Goal: Book appointment/travel/reservation

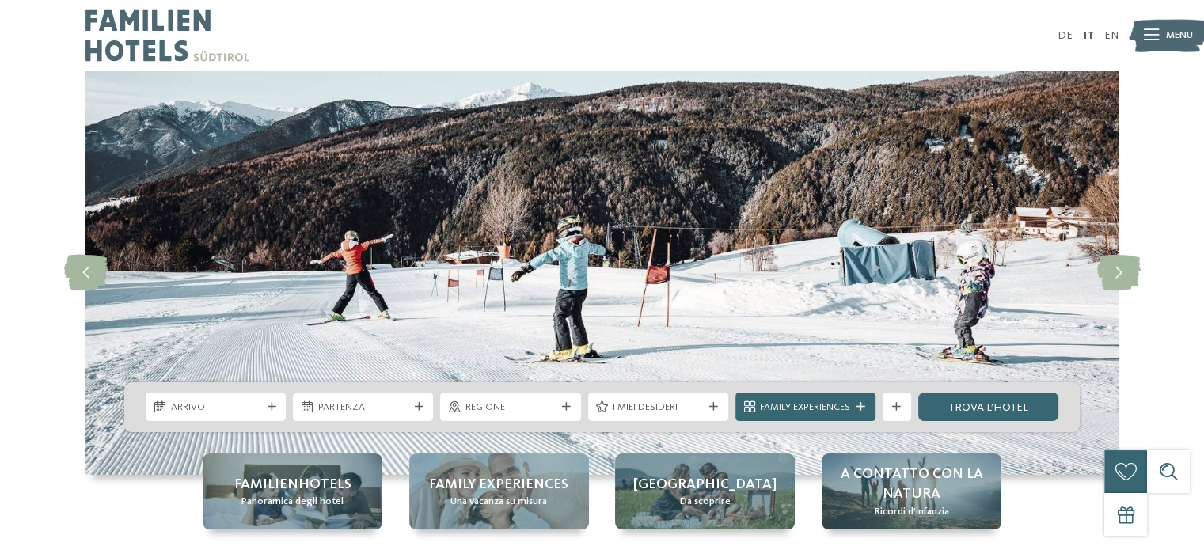
click at [1154, 32] on icon at bounding box center [1151, 35] width 15 height 11
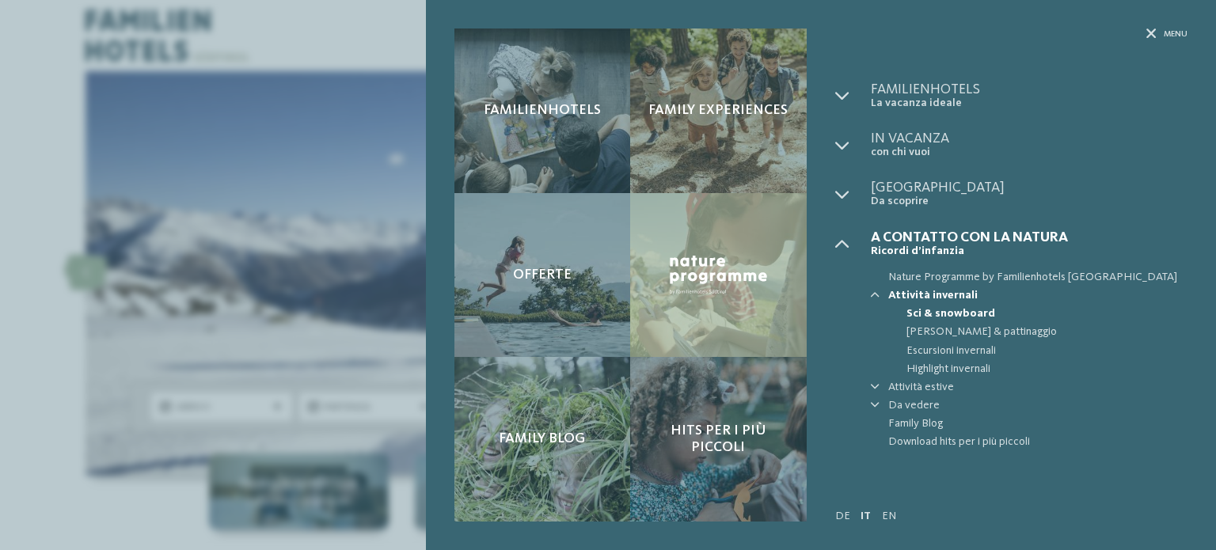
click at [1135, 173] on ul "Familienhotels La vacanza ideale" at bounding box center [1011, 266] width 352 height 369
click at [1156, 28] on div "Menu" at bounding box center [1166, 34] width 41 height 12
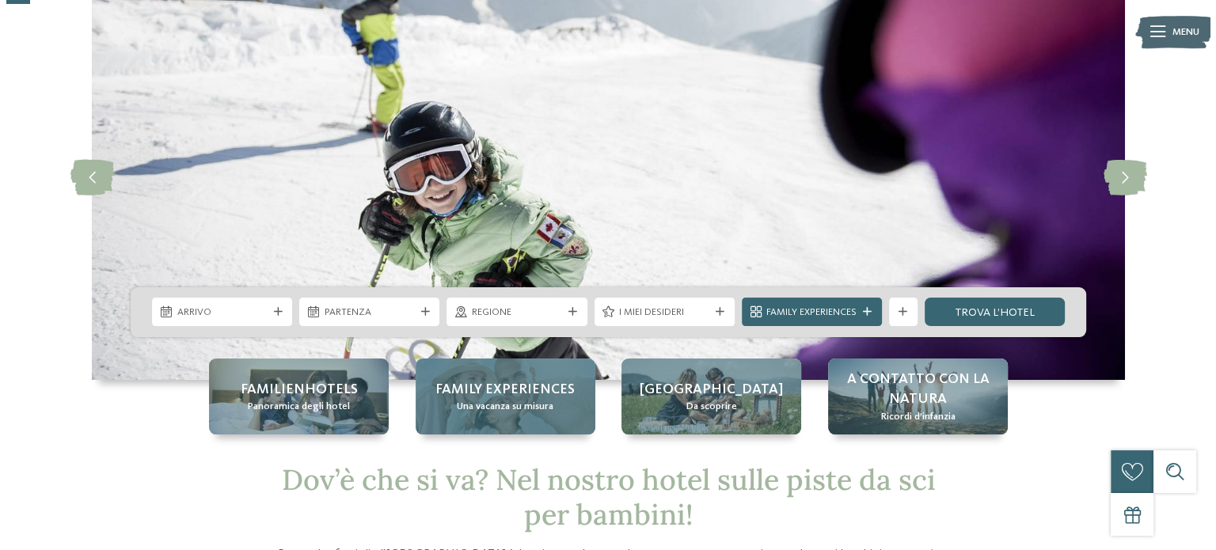
scroll to position [79, 0]
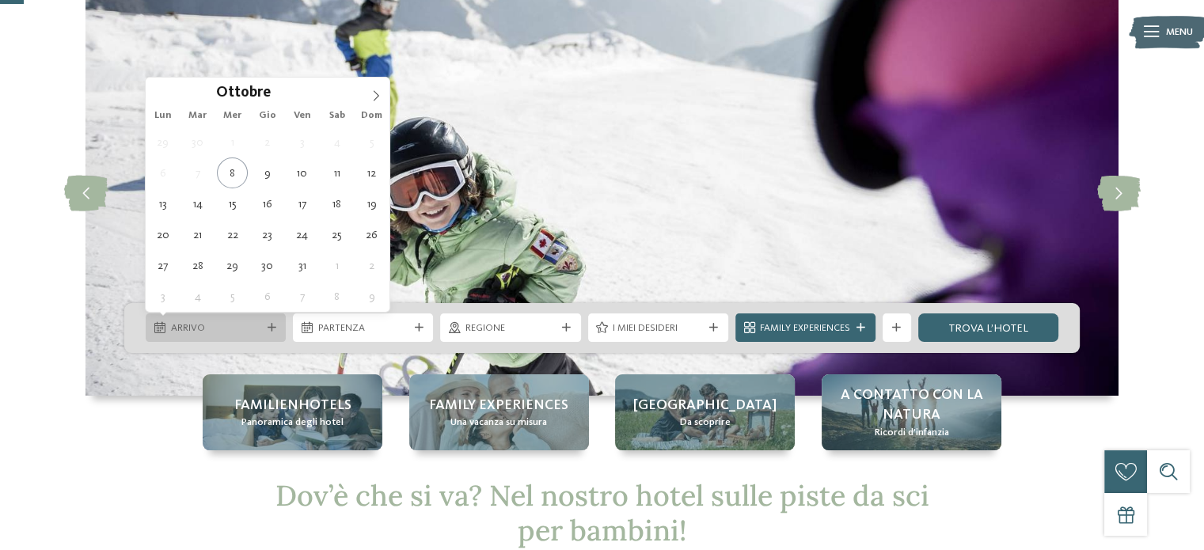
click at [248, 323] on span "Arrivo" at bounding box center [216, 328] width 90 height 14
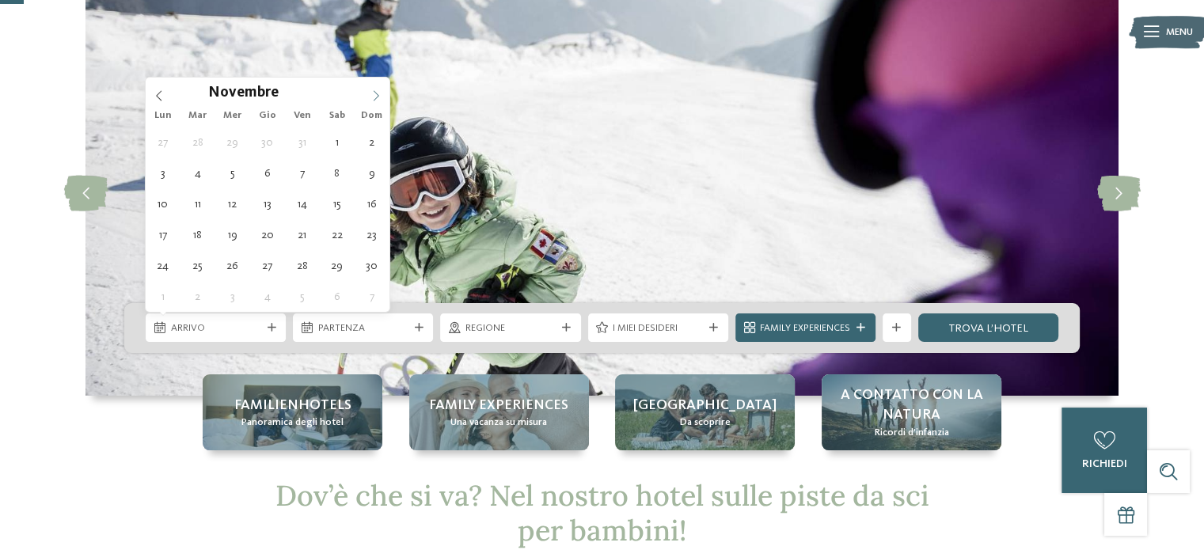
click at [377, 93] on icon at bounding box center [375, 95] width 11 height 11
click at [375, 93] on icon at bounding box center [375, 95] width 11 height 11
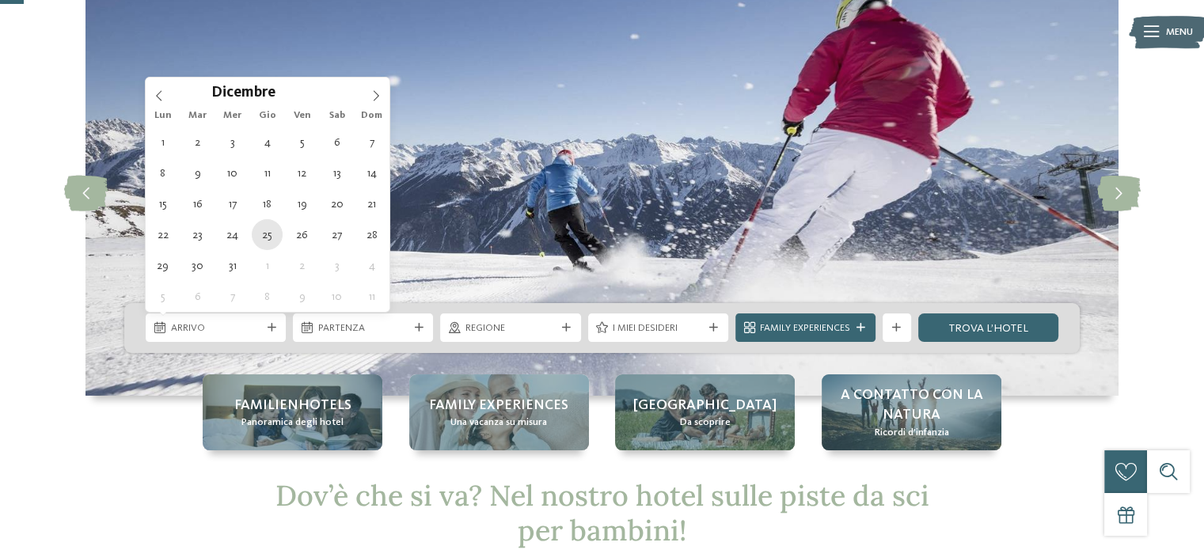
type div "25.12.2025"
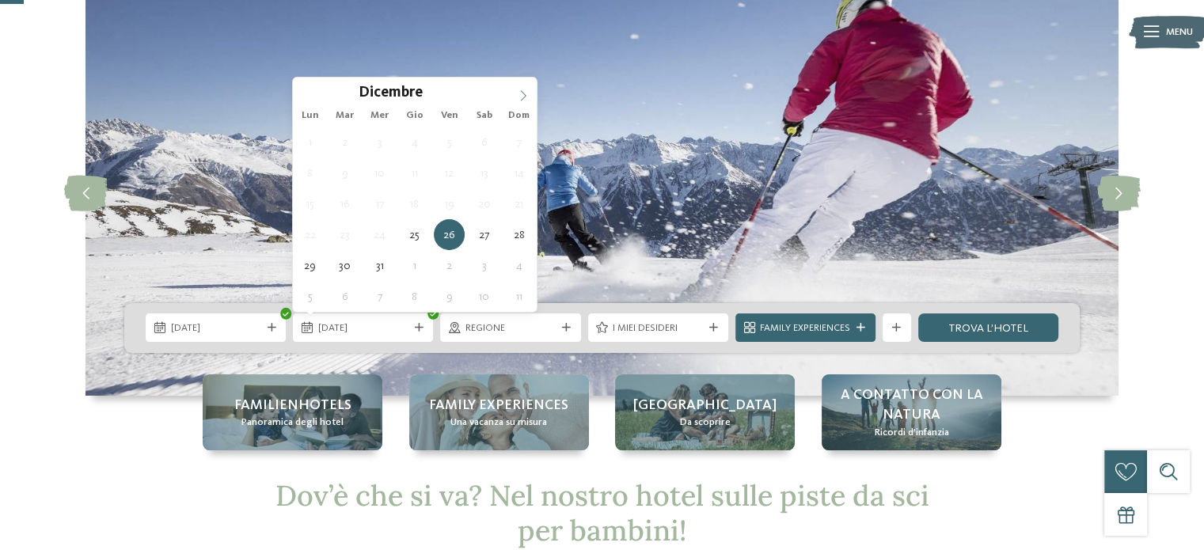
type input "****"
click at [522, 93] on icon at bounding box center [523, 95] width 11 height 11
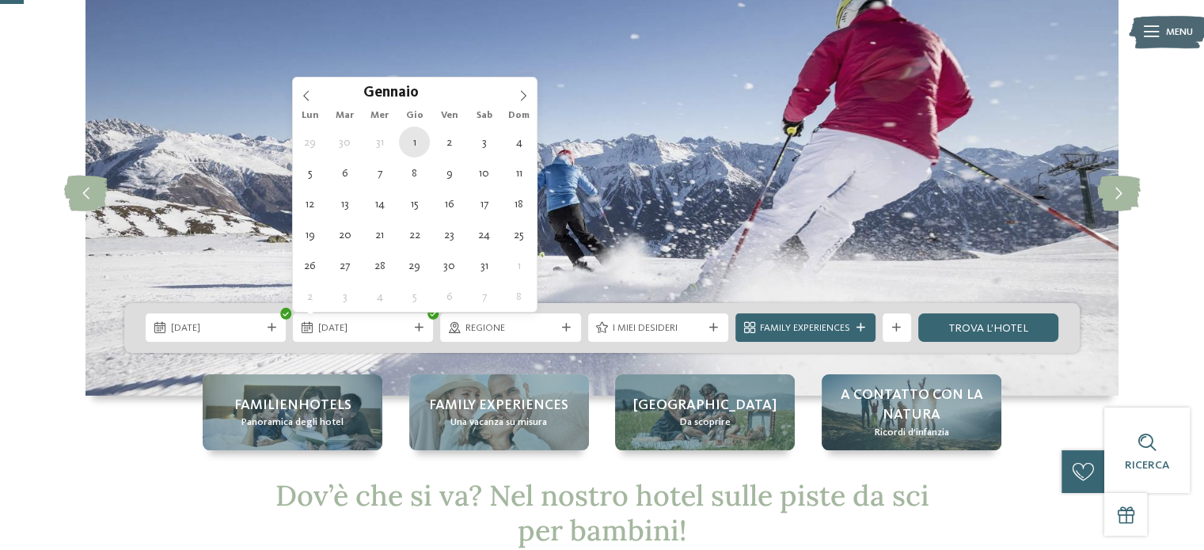
type div "01.01.2026"
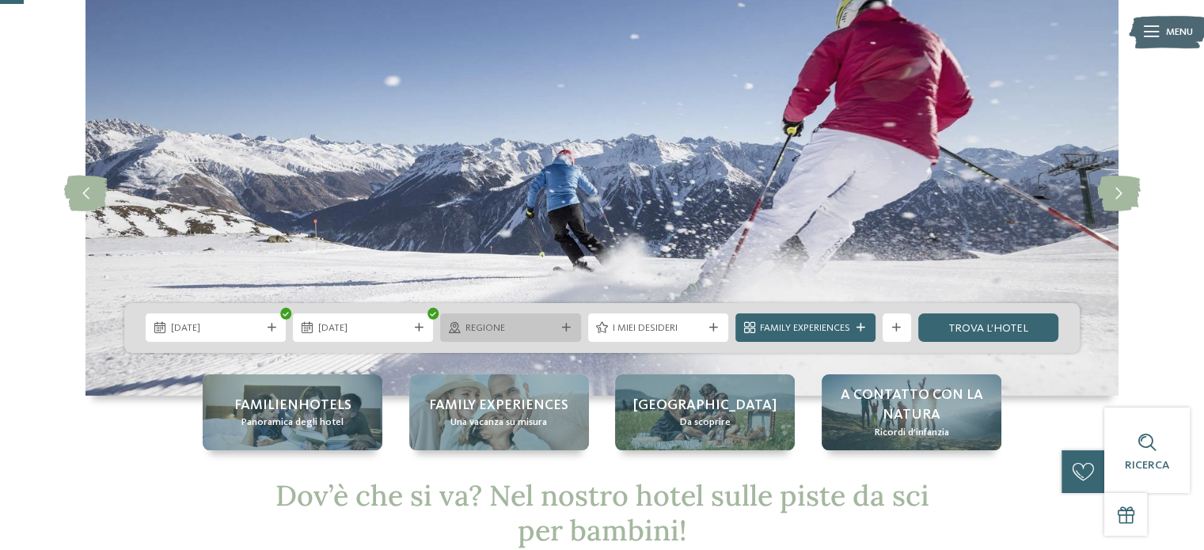
click at [534, 332] on span "Regione" at bounding box center [510, 328] width 90 height 14
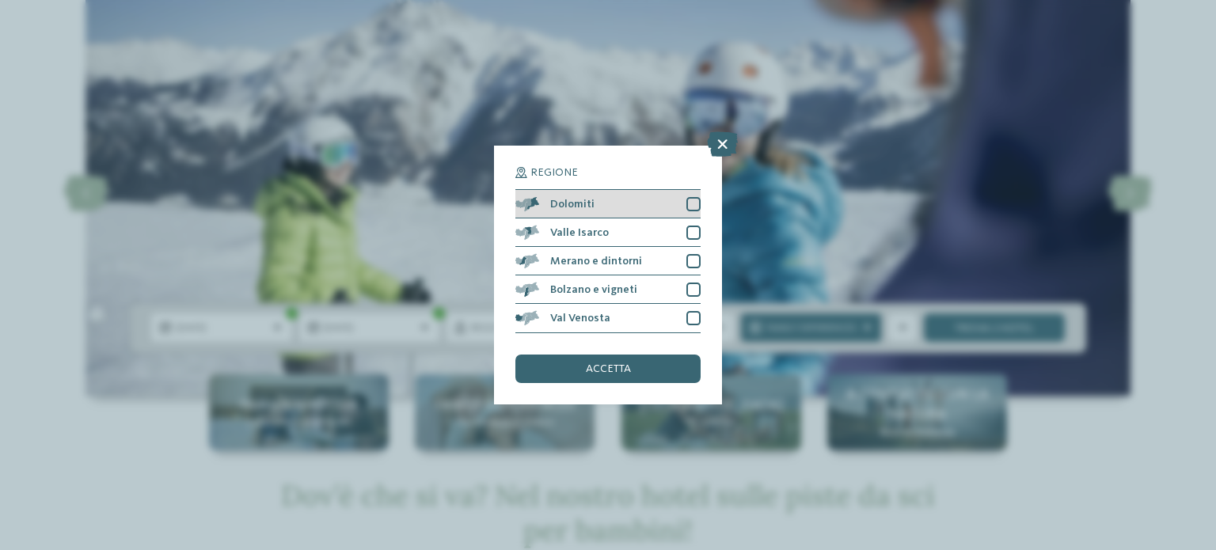
click at [694, 202] on div at bounding box center [693, 204] width 14 height 14
click at [608, 370] on span "accetta" at bounding box center [608, 368] width 45 height 11
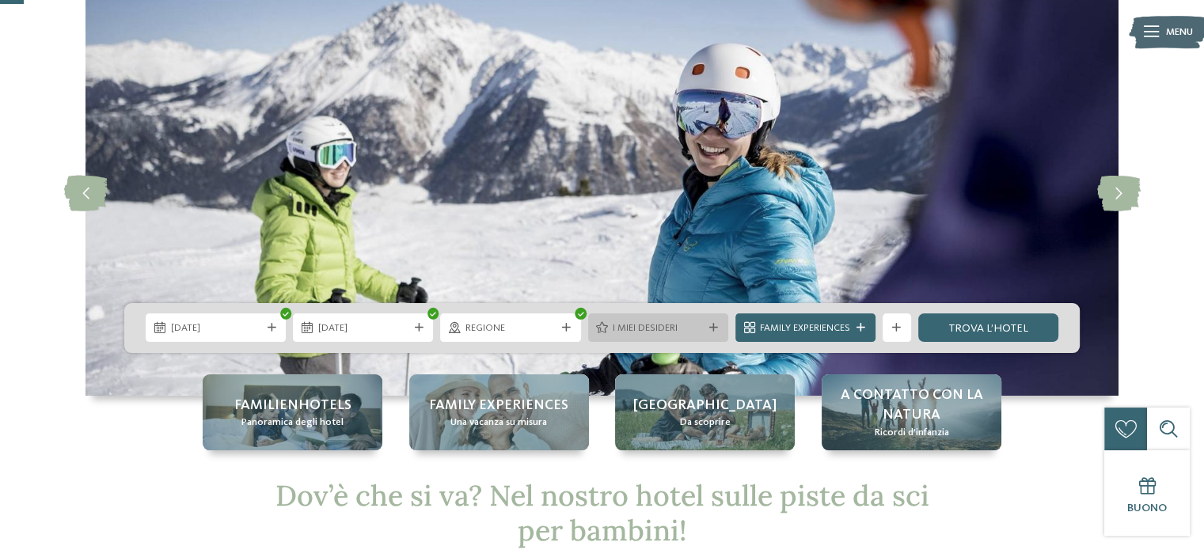
click at [684, 330] on span "I miei desideri" at bounding box center [658, 328] width 90 height 14
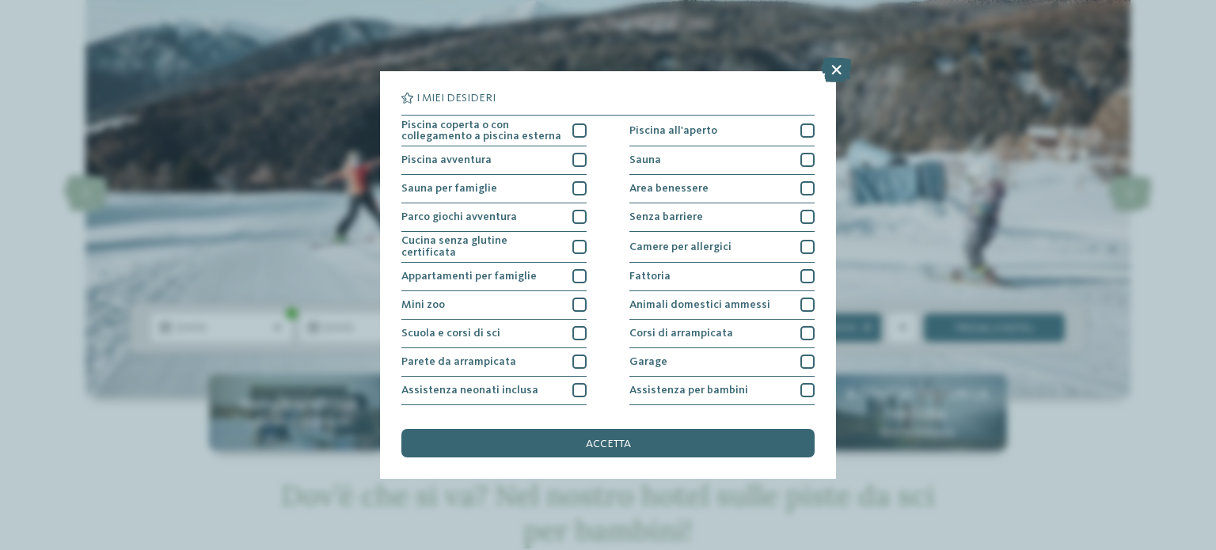
scroll to position [199, 0]
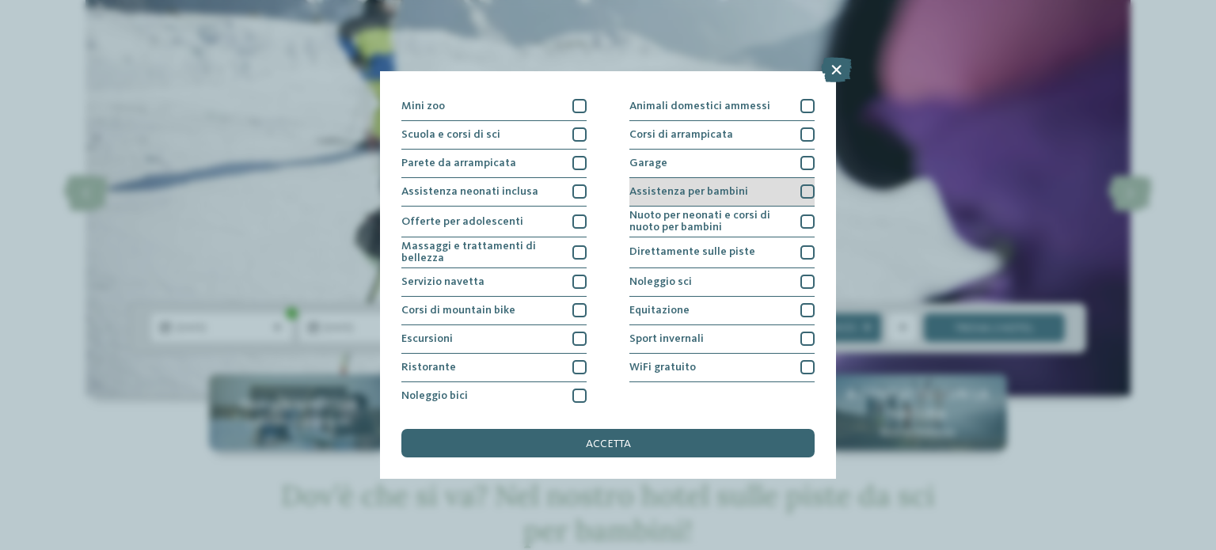
click at [800, 186] on div at bounding box center [807, 191] width 14 height 14
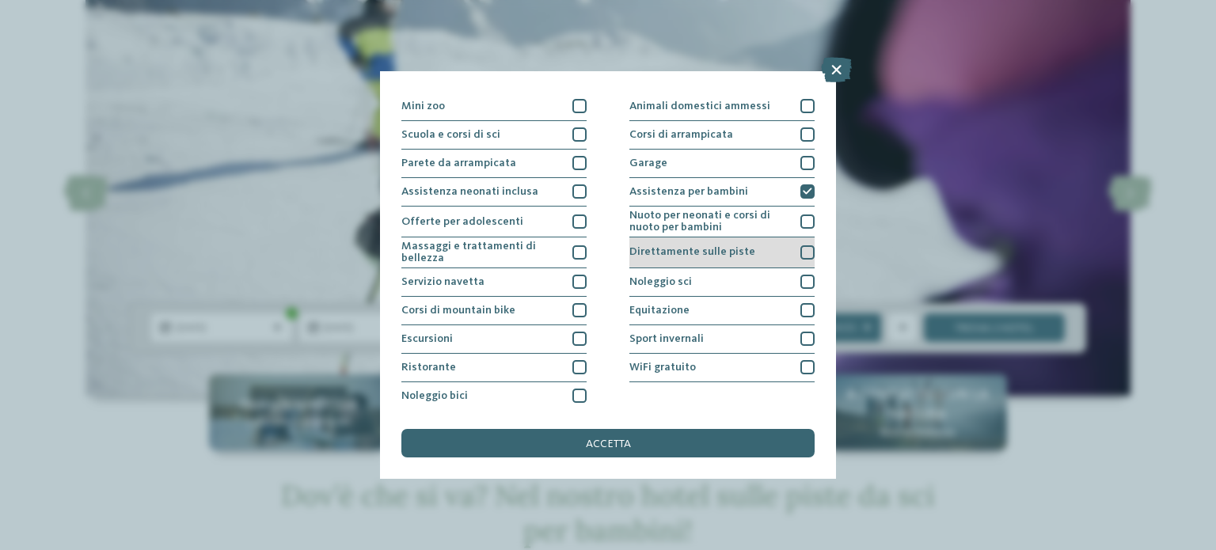
click at [800, 249] on div at bounding box center [807, 252] width 14 height 14
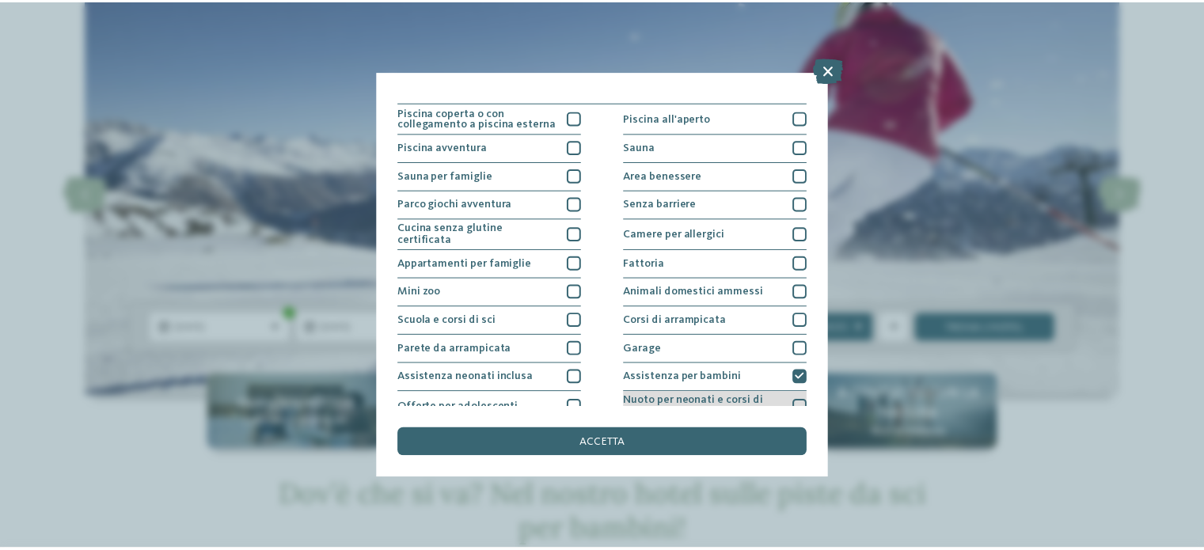
scroll to position [0, 0]
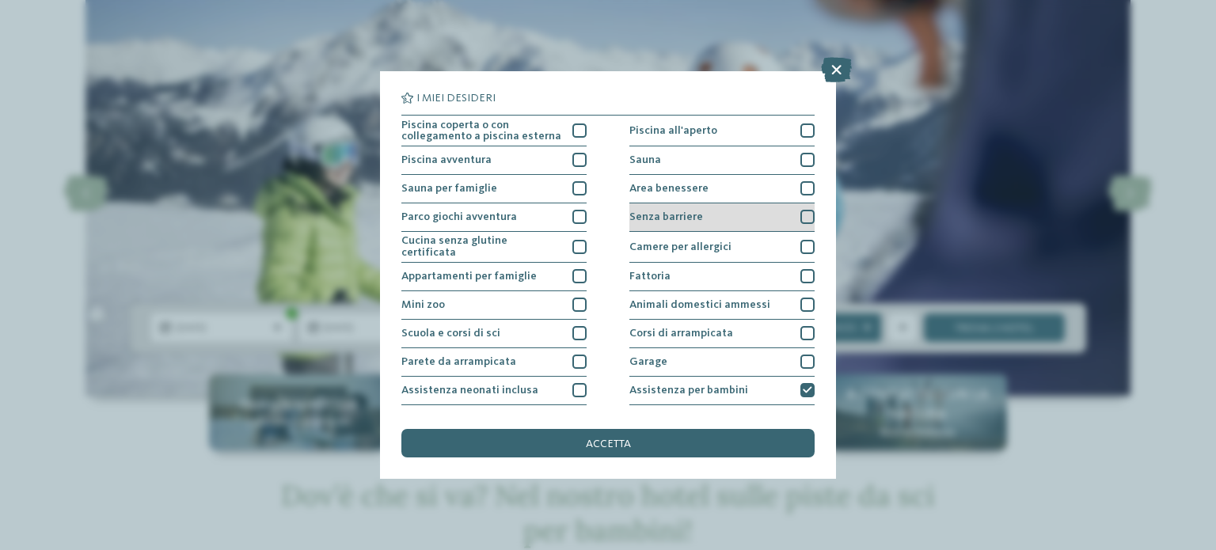
drag, startPoint x: 802, startPoint y: 184, endPoint x: 792, endPoint y: 210, distance: 27.8
click at [800, 185] on div at bounding box center [807, 188] width 14 height 14
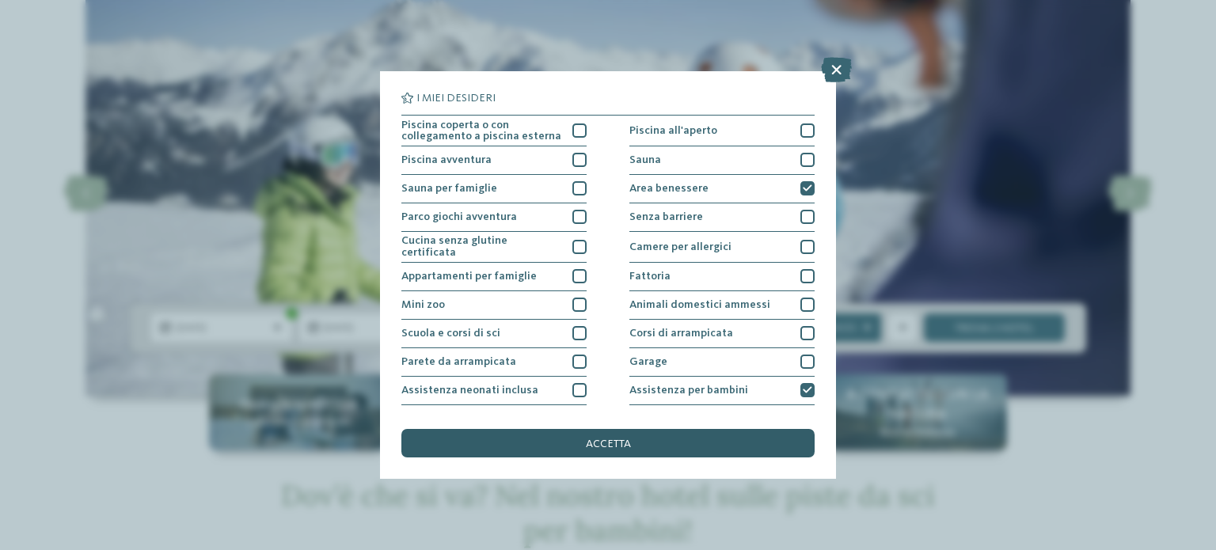
click at [601, 436] on div "accetta" at bounding box center [607, 443] width 413 height 28
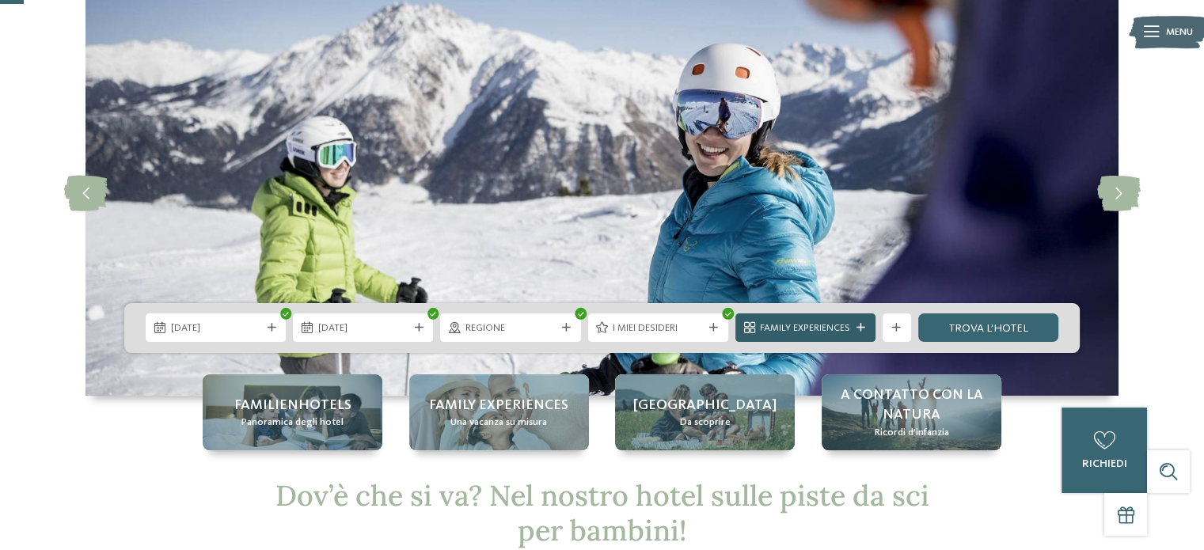
click at [848, 331] on span "Family Experiences" at bounding box center [805, 328] width 90 height 14
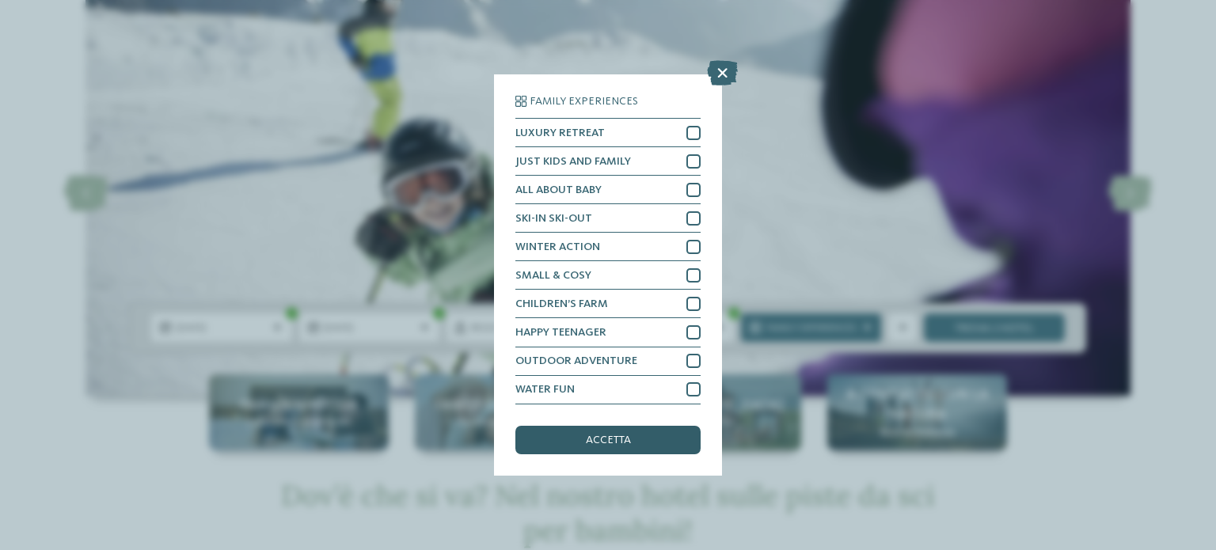
click at [624, 437] on span "accetta" at bounding box center [608, 439] width 45 height 11
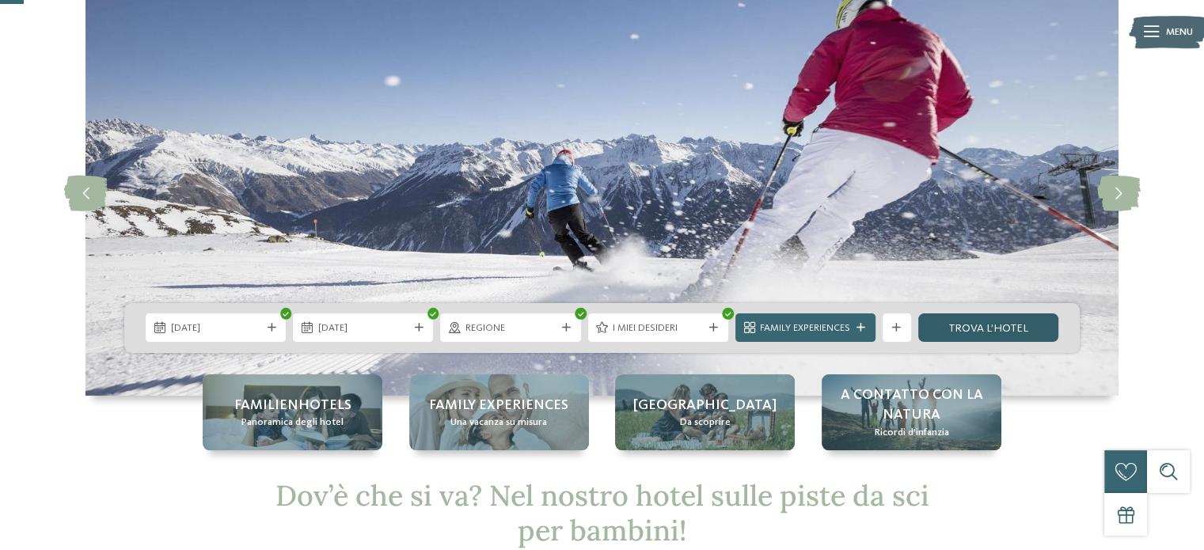
click at [981, 328] on link "trova l’hotel" at bounding box center [988, 327] width 140 height 28
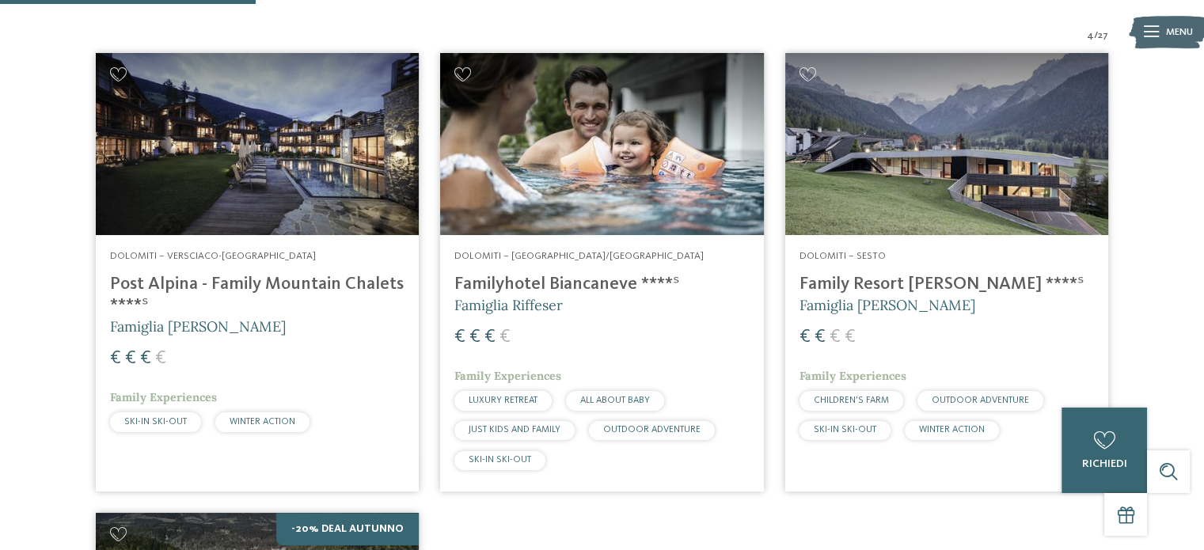
scroll to position [379, 0]
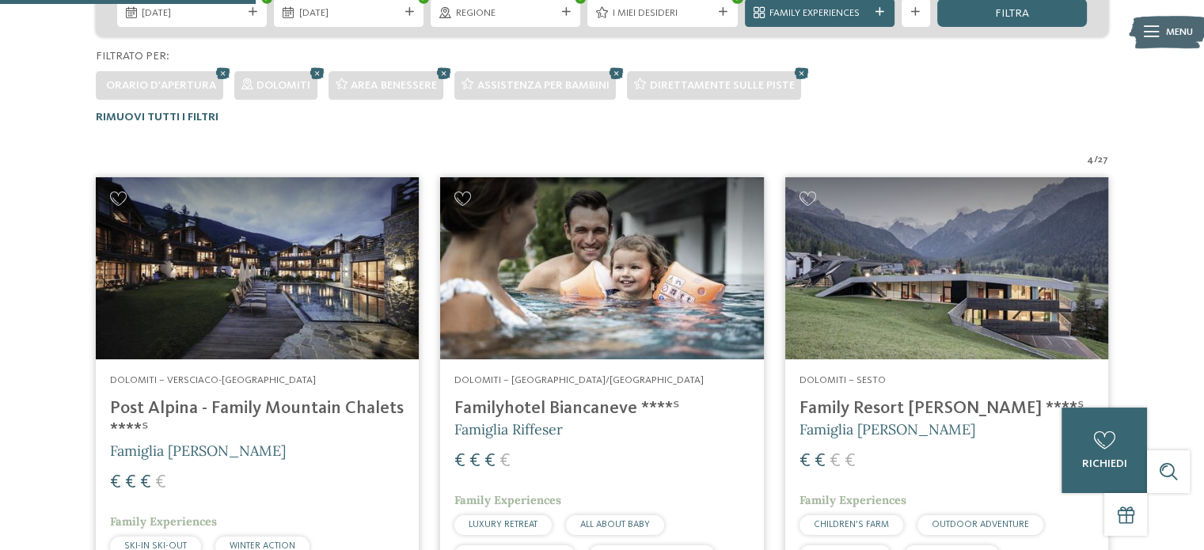
click at [891, 407] on h4 "Family Resort [PERSON_NAME] ****ˢ" at bounding box center [946, 408] width 294 height 21
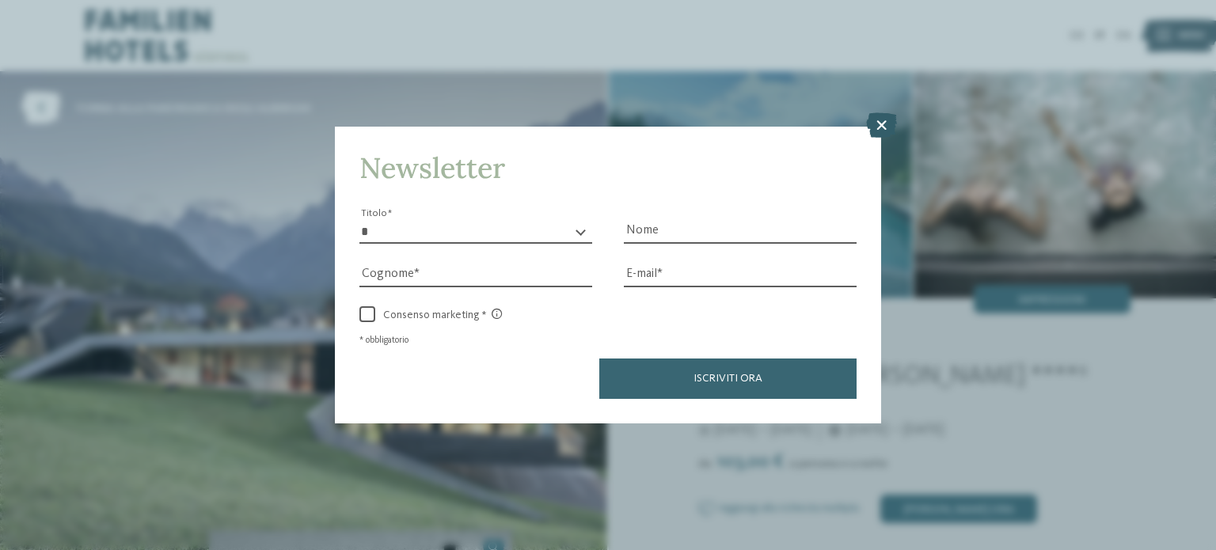
click at [878, 121] on icon at bounding box center [881, 124] width 31 height 25
